Goal: Transaction & Acquisition: Download file/media

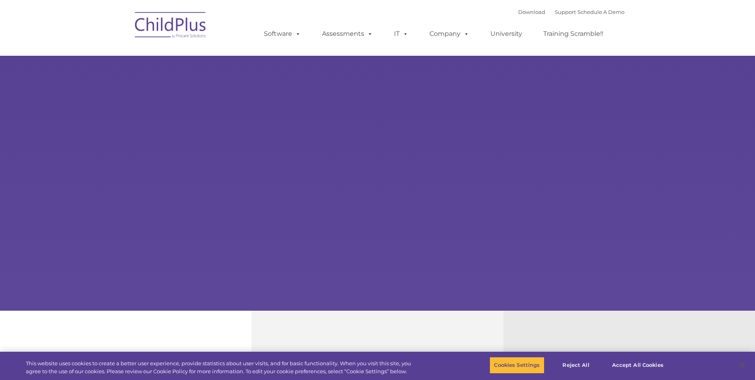
type input ""
select select "MEDIUM"
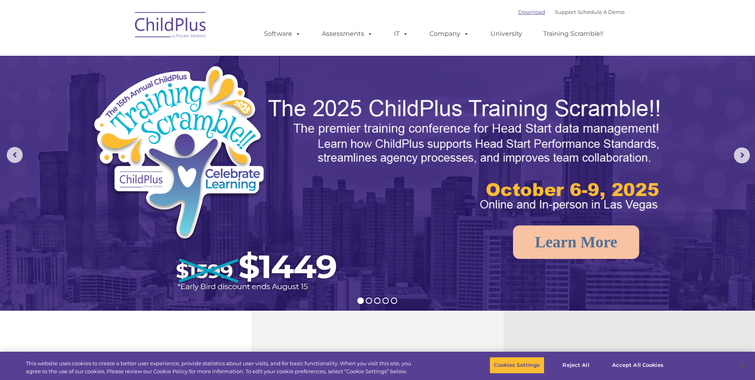
click at [518, 10] on link "Download" at bounding box center [531, 12] width 27 height 6
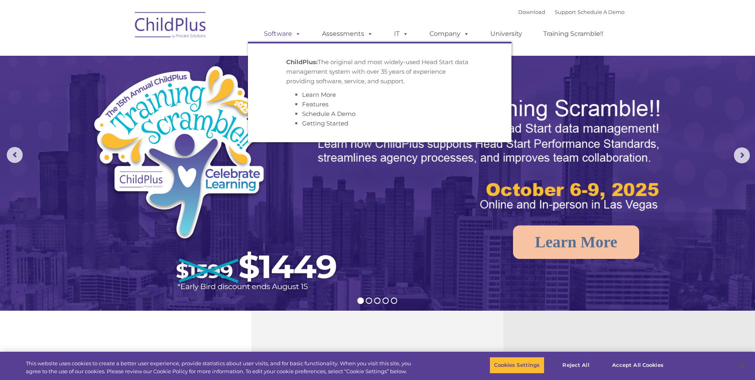
click at [281, 35] on link "Software" at bounding box center [282, 34] width 53 height 16
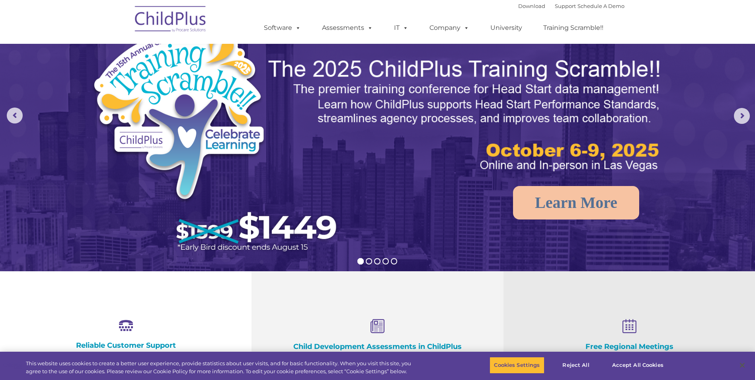
scroll to position [40, 0]
click at [574, 366] on button "Reject All" at bounding box center [576, 365] width 50 height 17
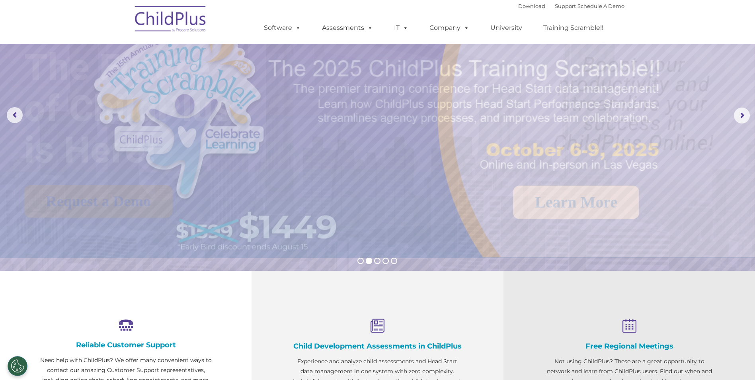
scroll to position [0, 0]
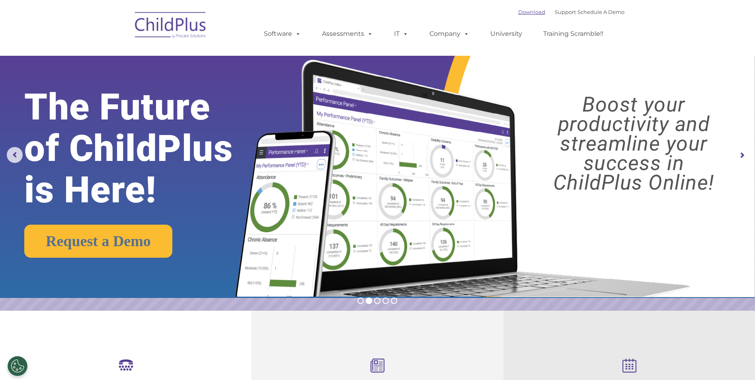
click at [518, 12] on link "Download" at bounding box center [531, 12] width 27 height 6
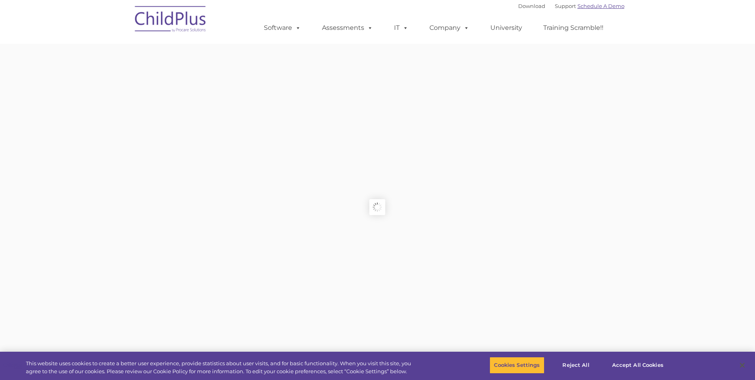
type input ""
